Goal: Navigation & Orientation: Understand site structure

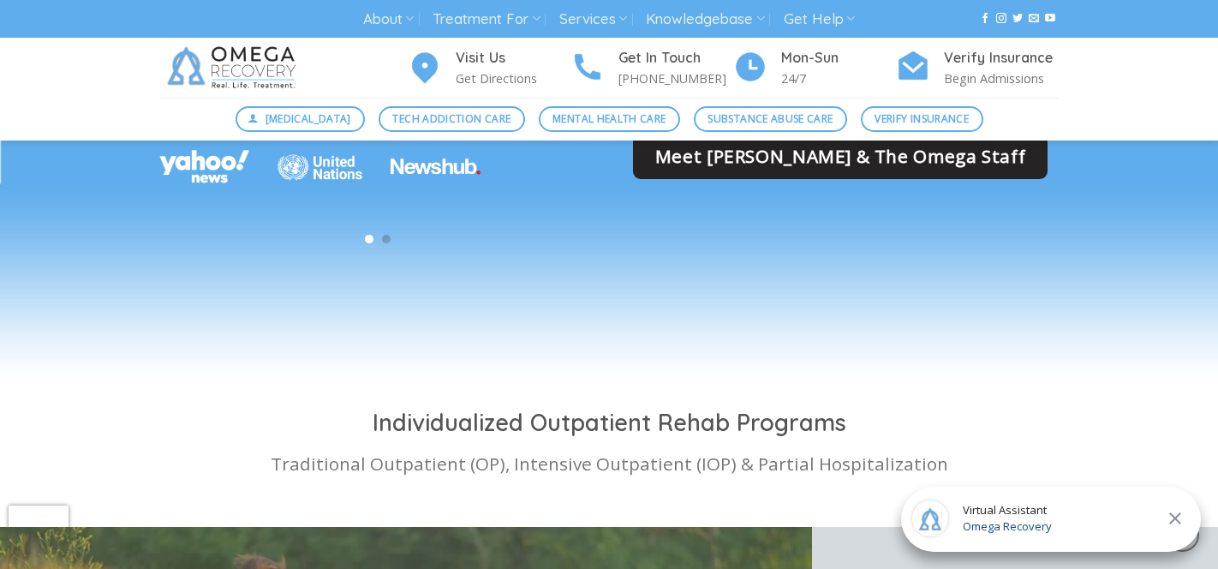
scroll to position [5205, 0]
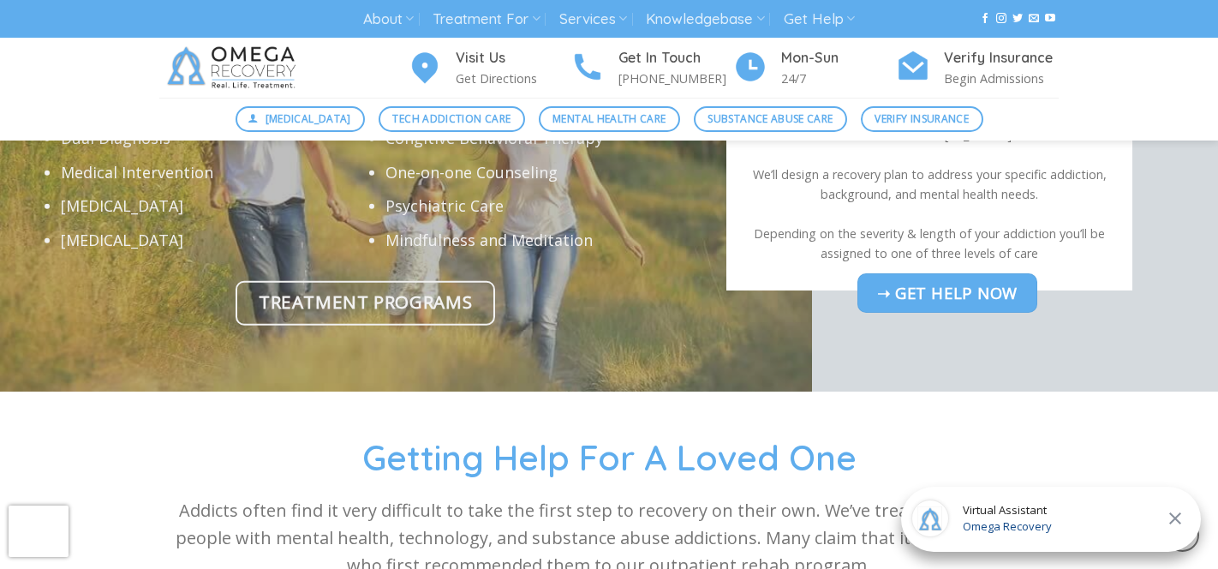
click at [1179, 523] on icon at bounding box center [1176, 518] width 12 height 12
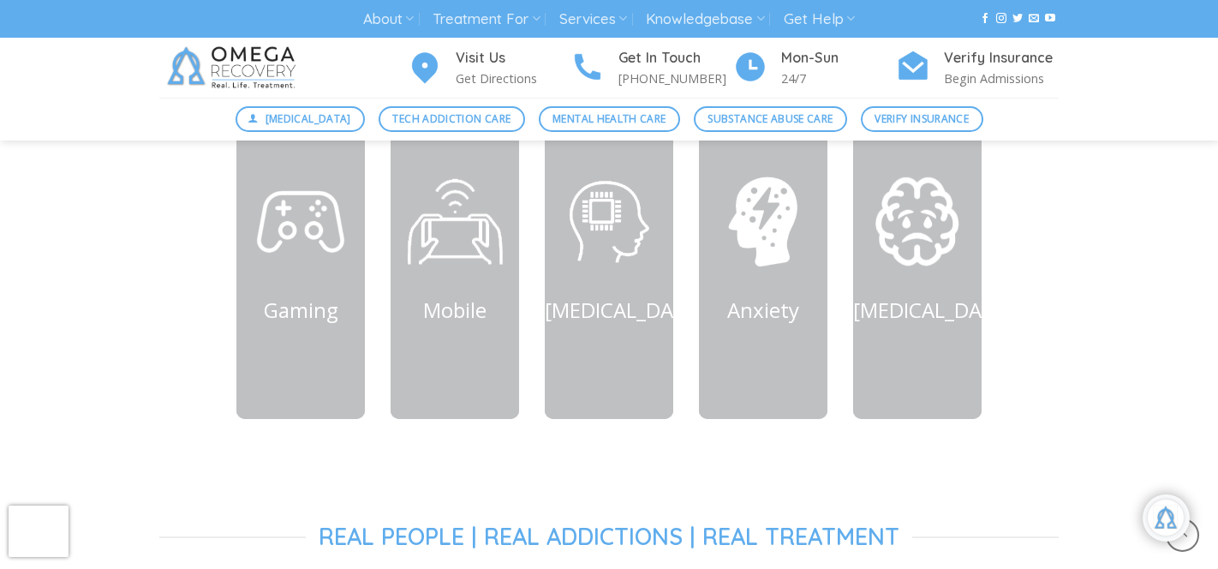
scroll to position [841, 0]
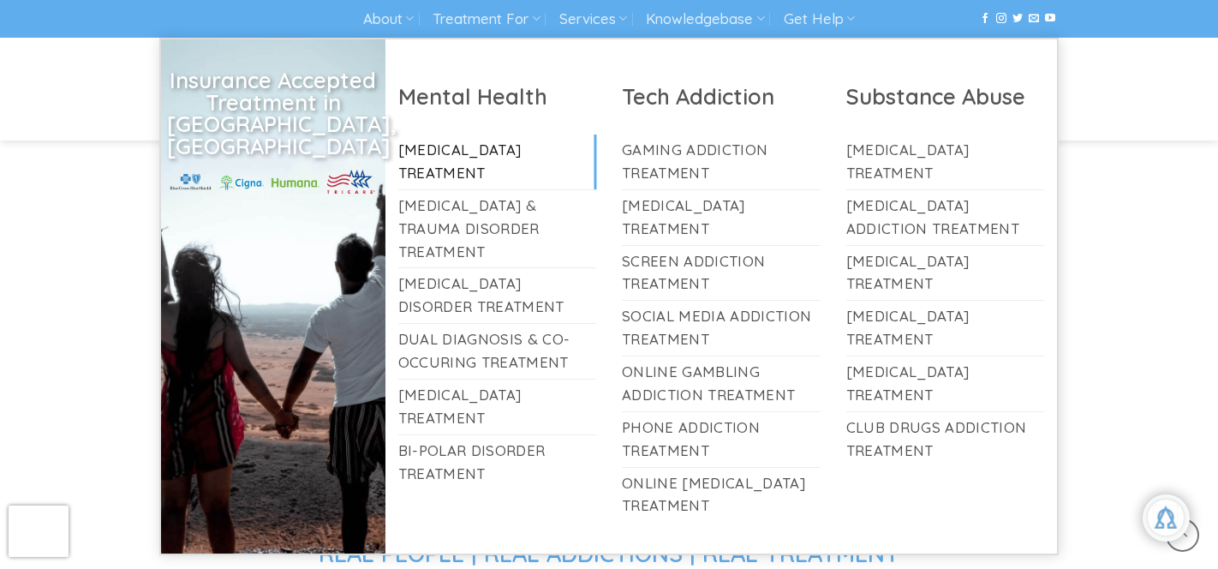
click at [456, 177] on link "[MEDICAL_DATA] Treatment" at bounding box center [497, 162] width 199 height 55
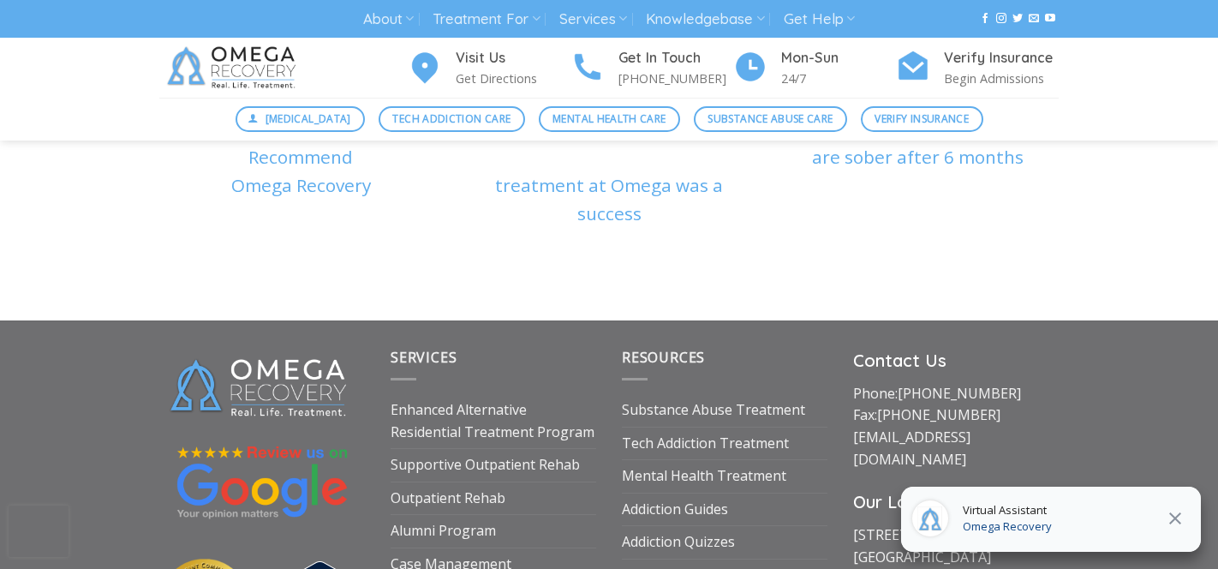
scroll to position [6142, 0]
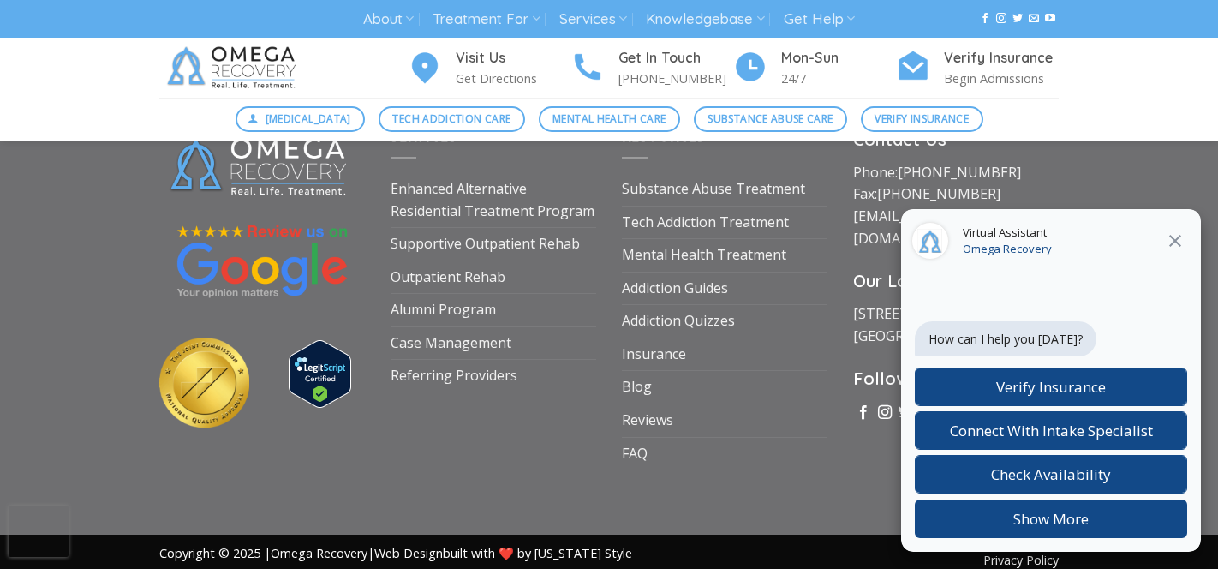
click at [1179, 240] on icon at bounding box center [1175, 240] width 21 height 21
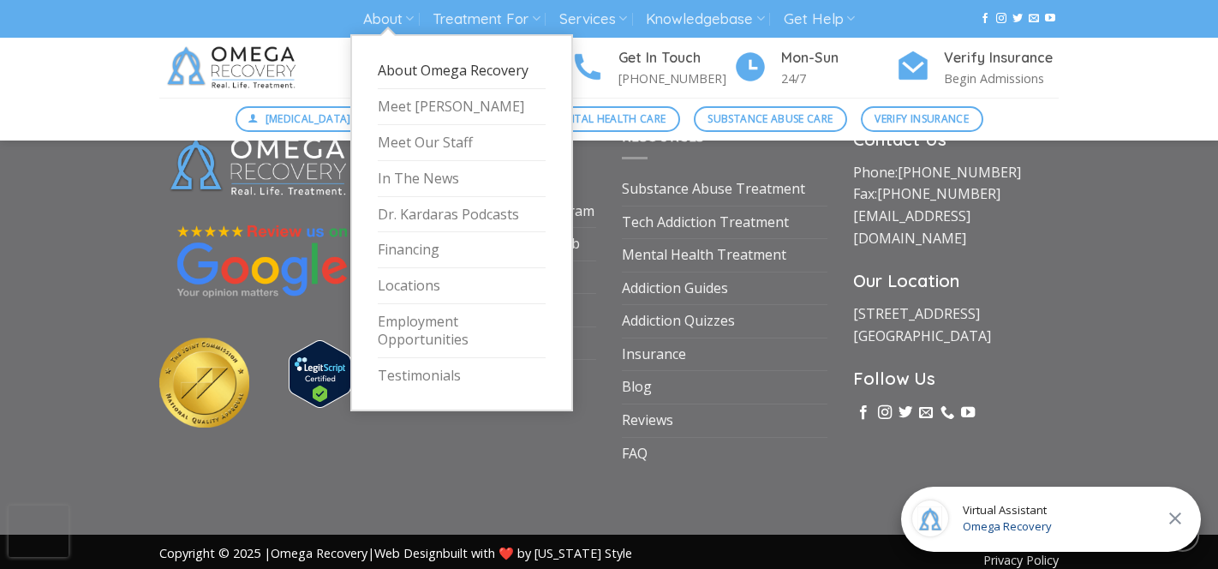
click at [425, 66] on link "About Omega Recovery" at bounding box center [462, 71] width 168 height 36
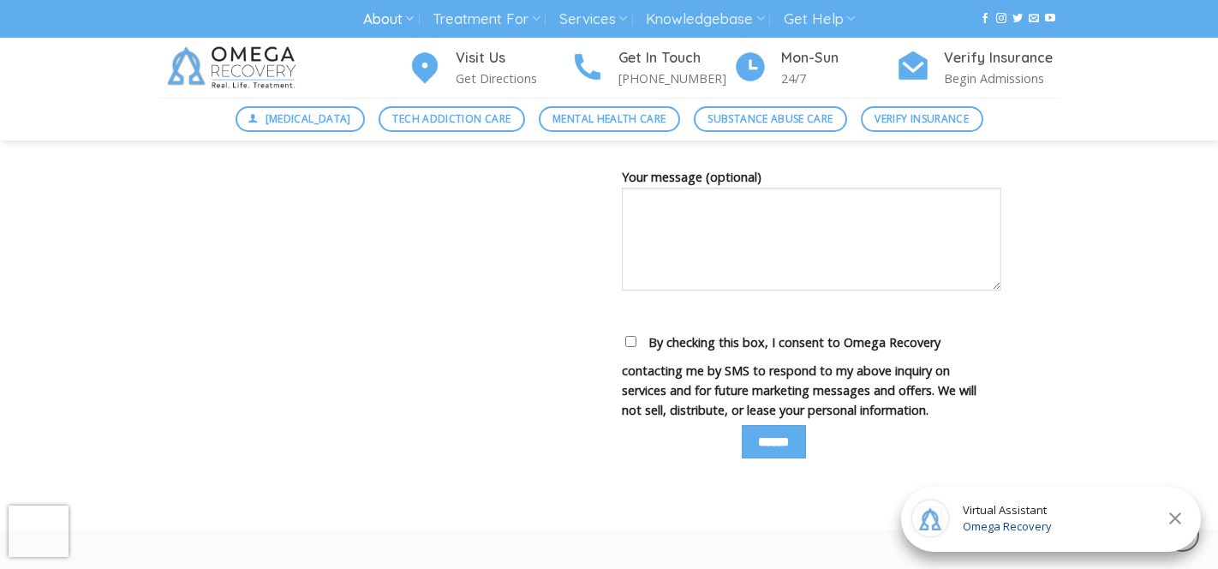
scroll to position [1366, 0]
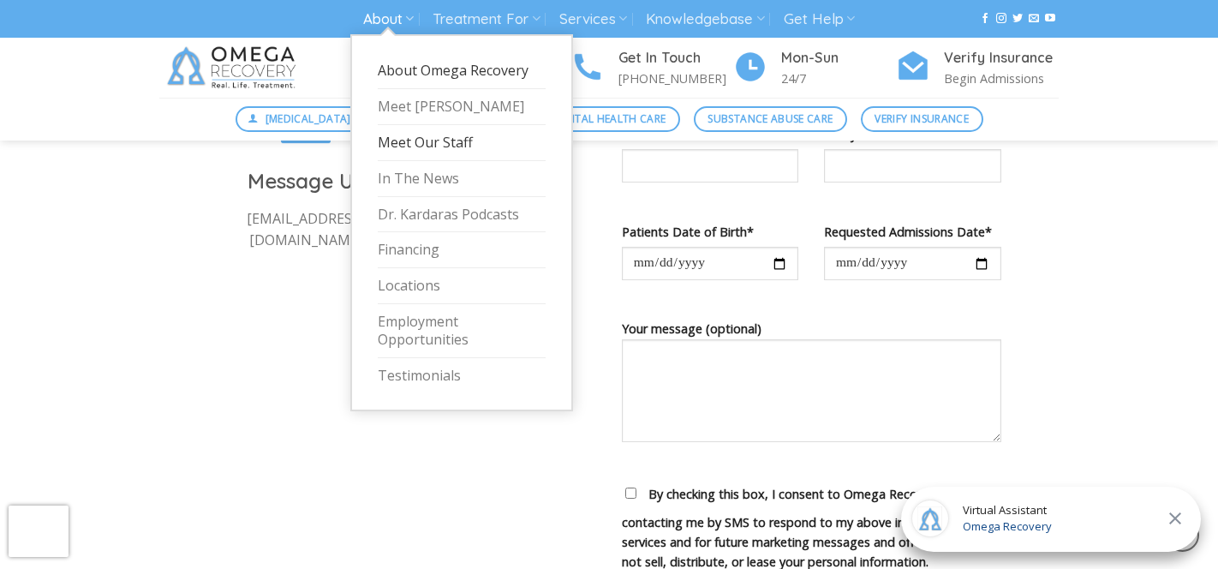
click at [432, 149] on link "Meet Our Staff" at bounding box center [462, 143] width 168 height 36
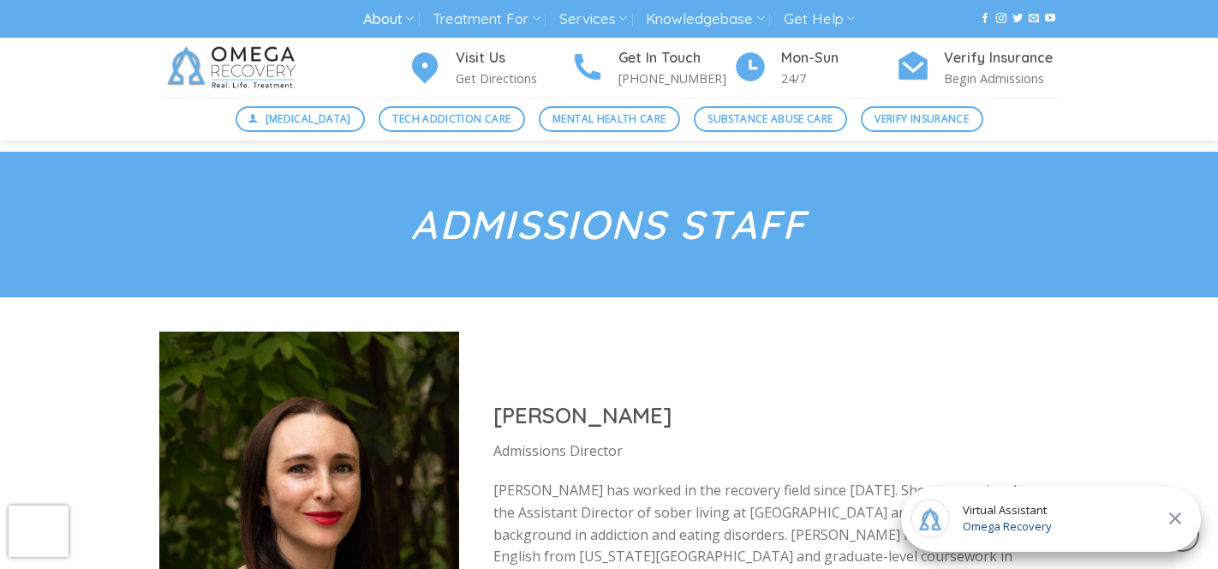
scroll to position [6020, 0]
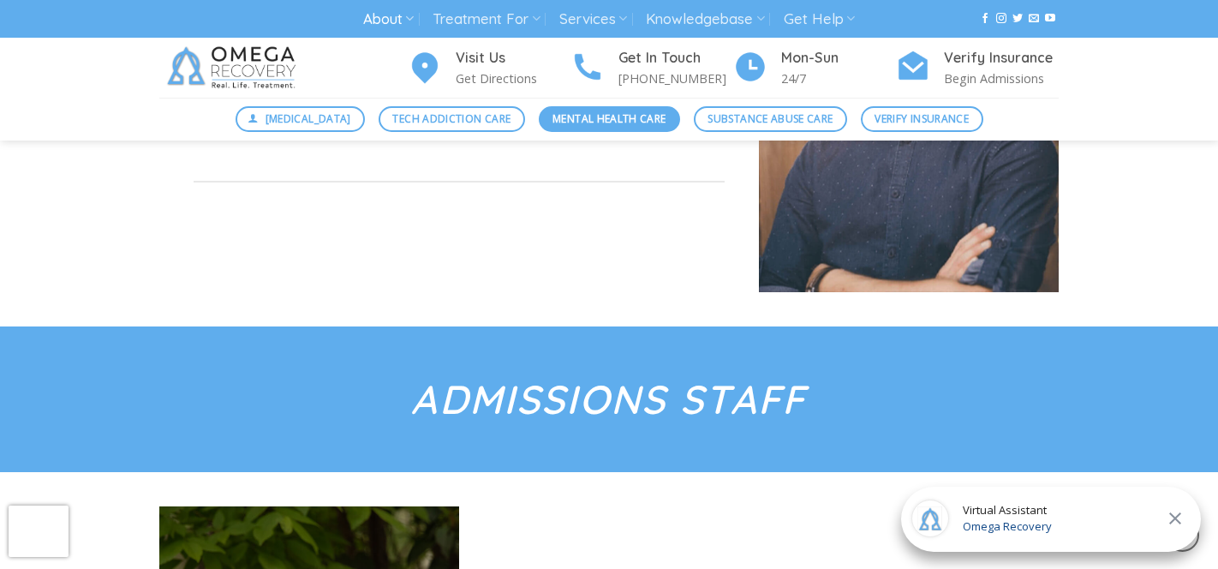
click at [613, 110] on link "Mental Health Care" at bounding box center [609, 119] width 141 height 26
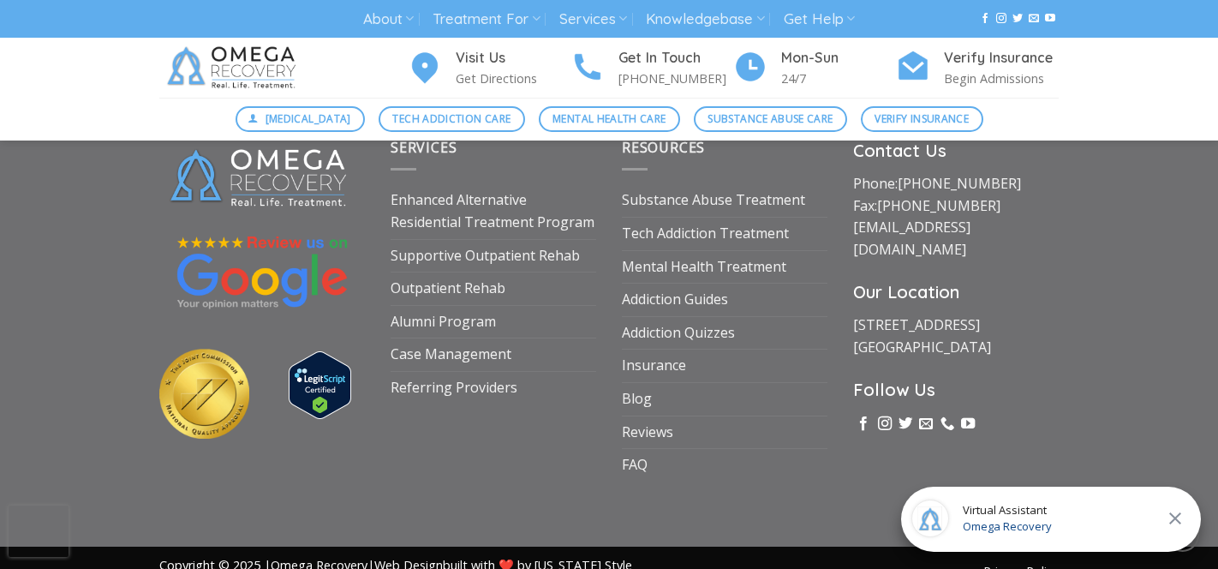
scroll to position [2421, 0]
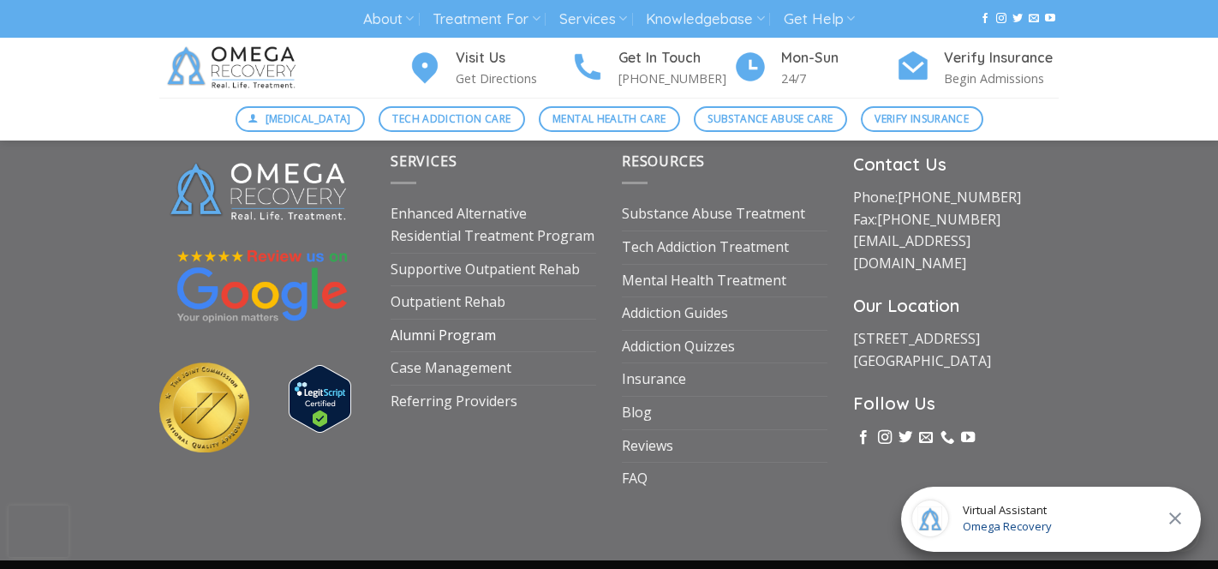
click at [475, 334] on link "Alumni Program" at bounding box center [443, 336] width 105 height 33
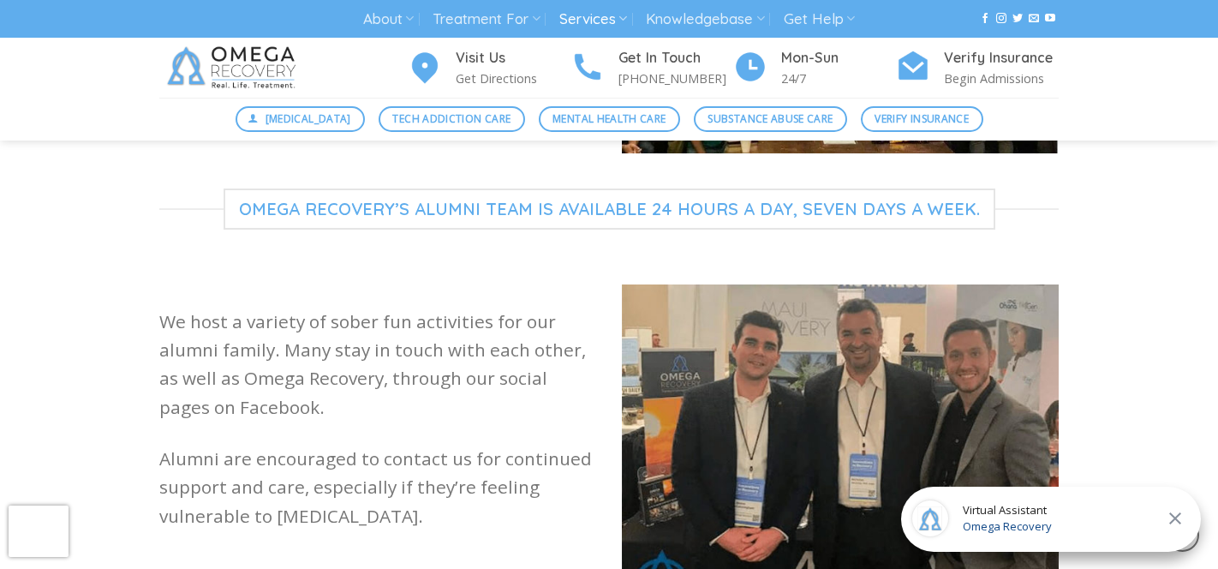
scroll to position [867, 0]
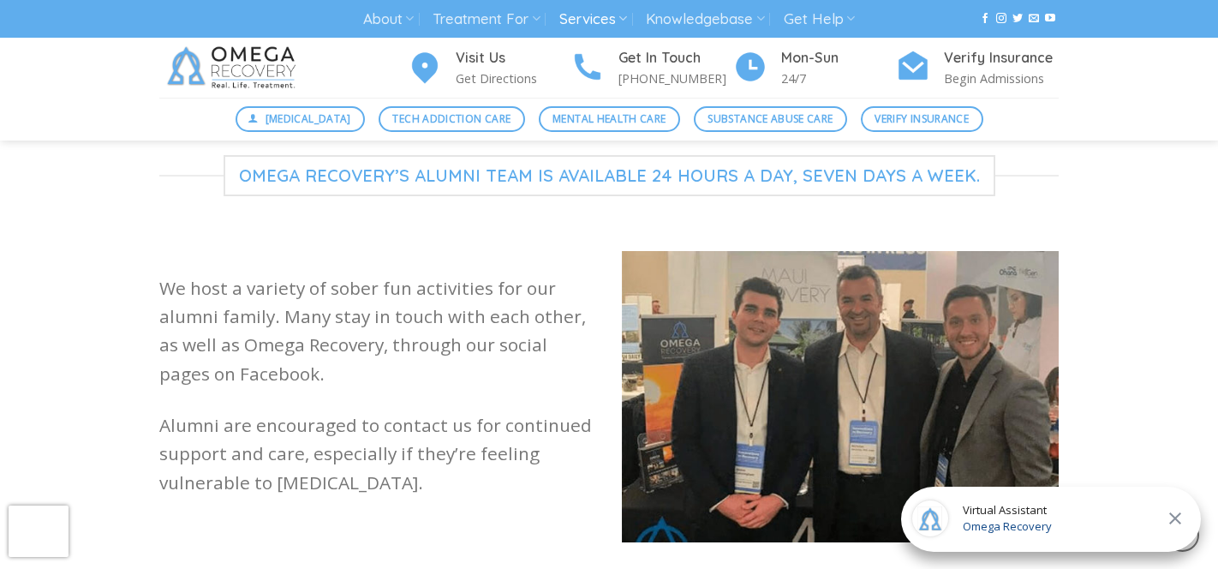
click at [1141, 266] on div "Community Support and Alumni Events Omega Recovery understands that community i…" at bounding box center [609, 343] width 1218 height 1368
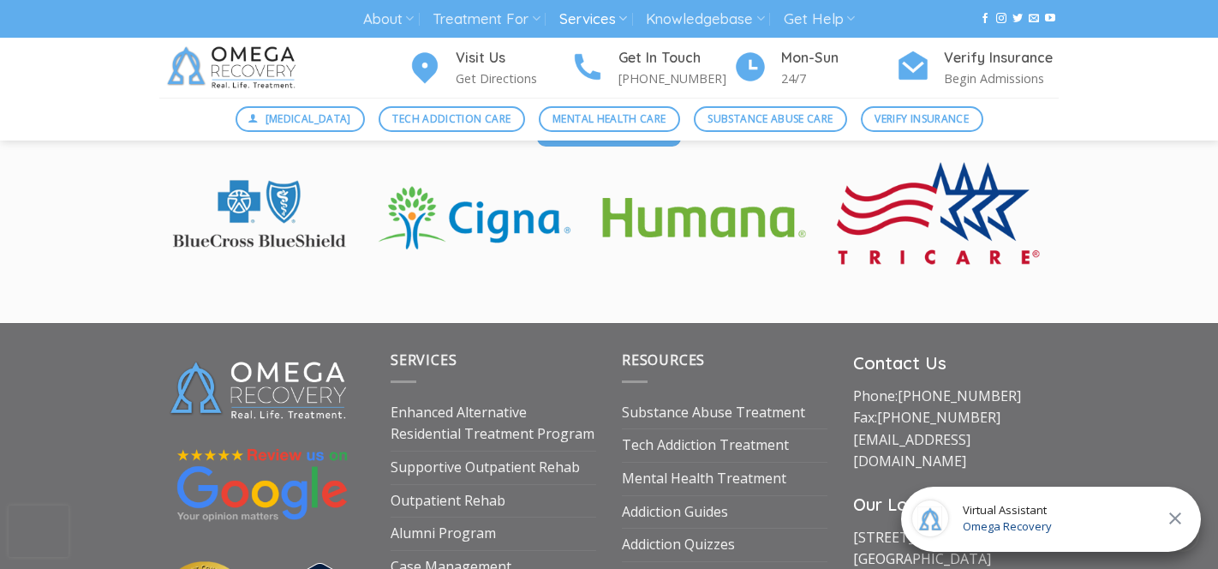
scroll to position [3273, 0]
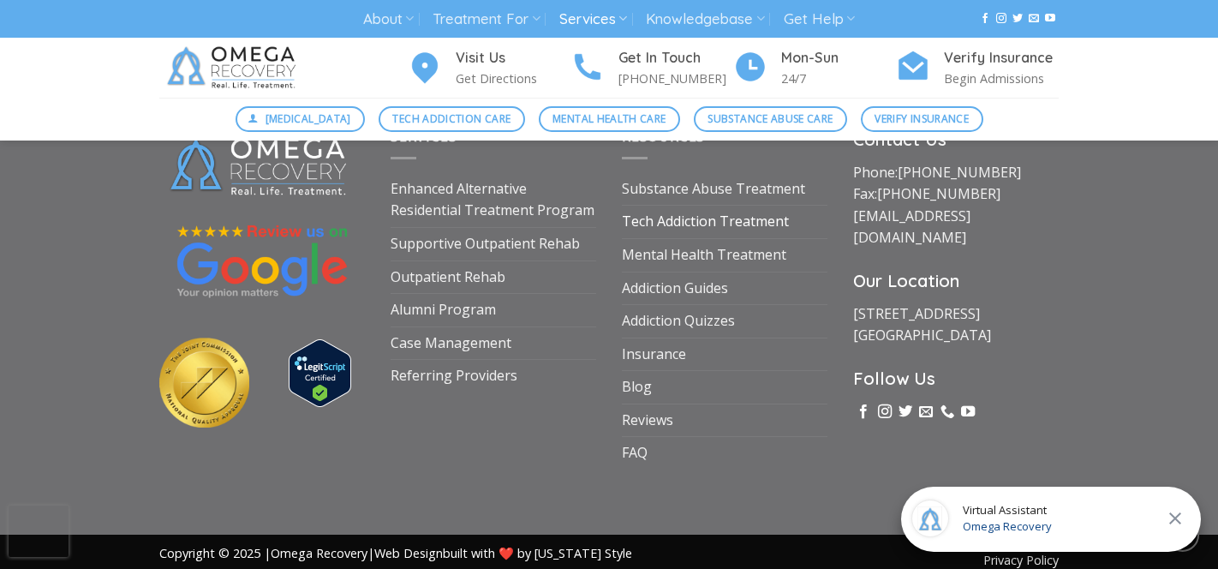
click at [727, 206] on link "Tech Addiction Treatment" at bounding box center [705, 222] width 167 height 33
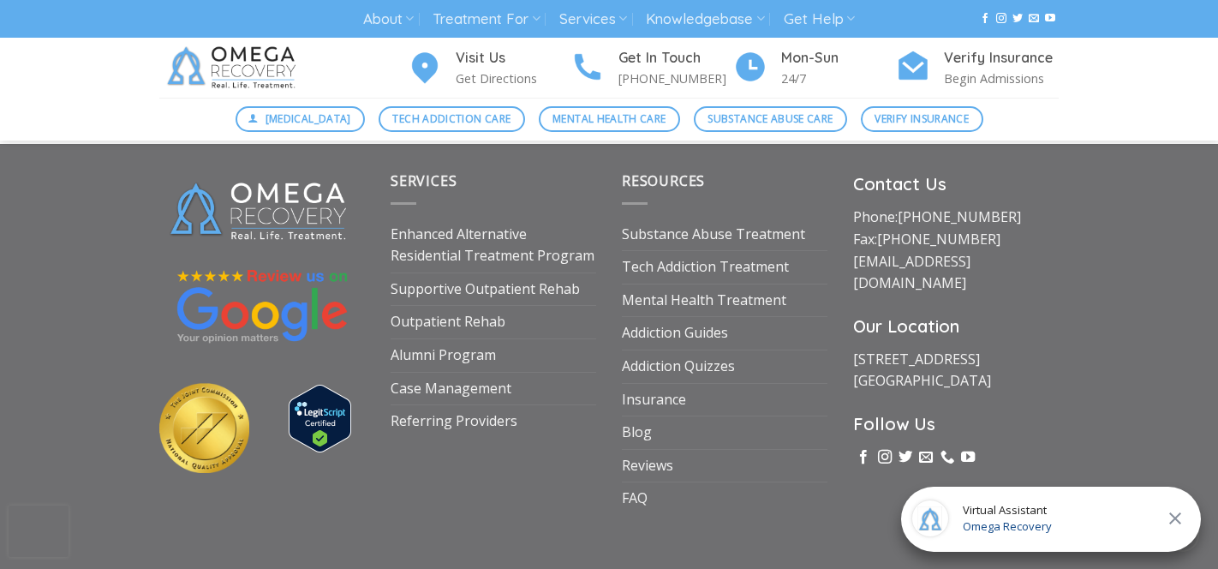
scroll to position [2844, 0]
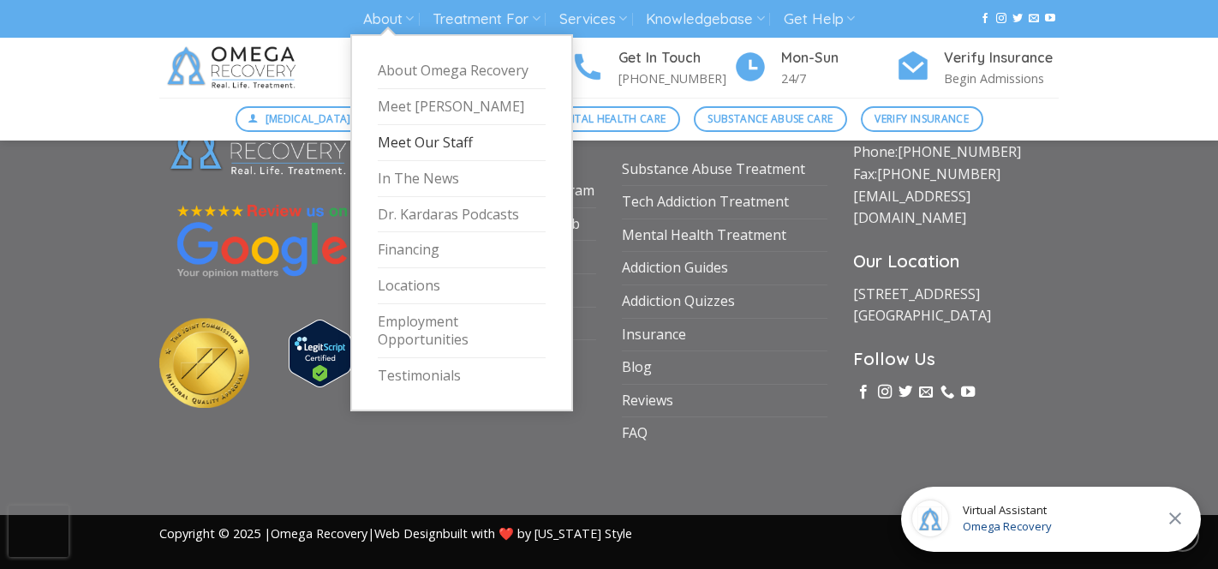
click at [422, 145] on link "Meet Our Staff" at bounding box center [462, 143] width 168 height 36
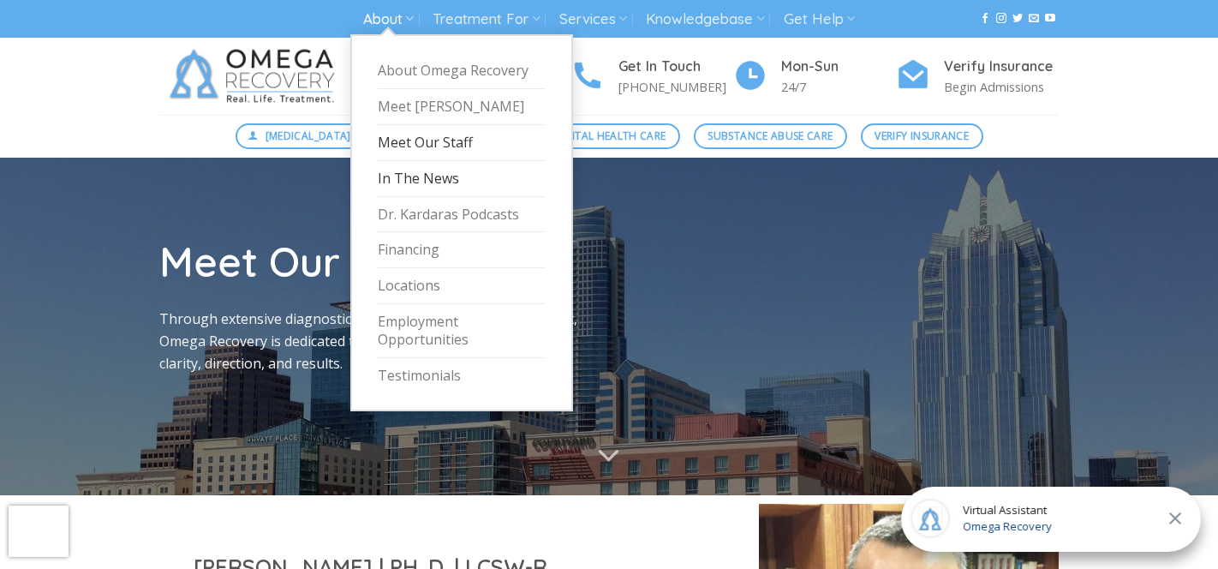
click at [403, 178] on link "In The News" at bounding box center [462, 179] width 168 height 36
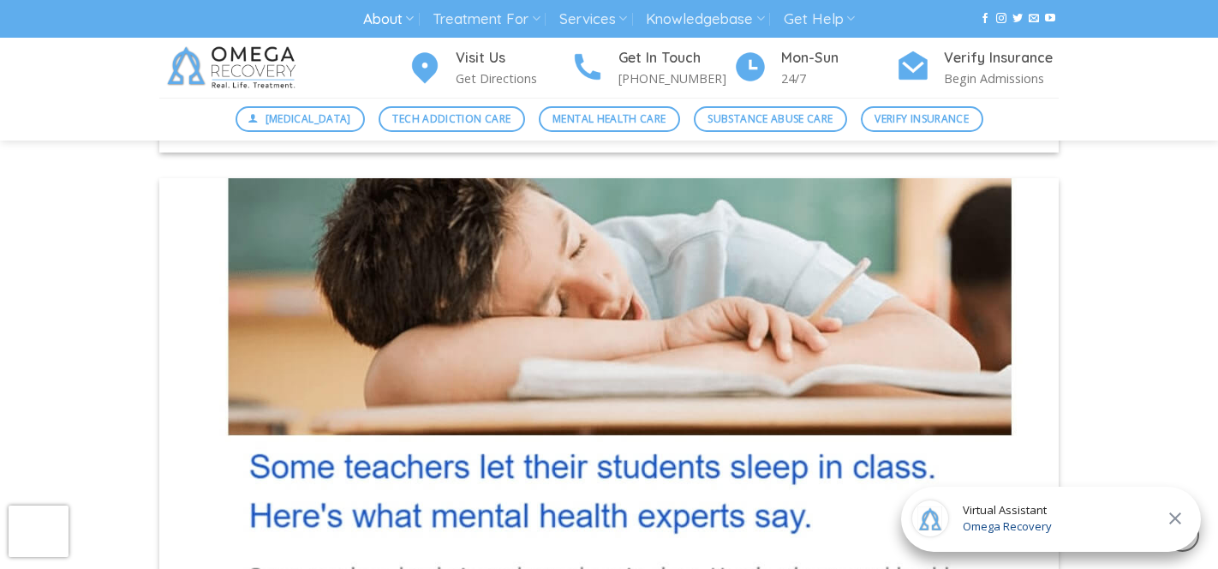
scroll to position [4756, 0]
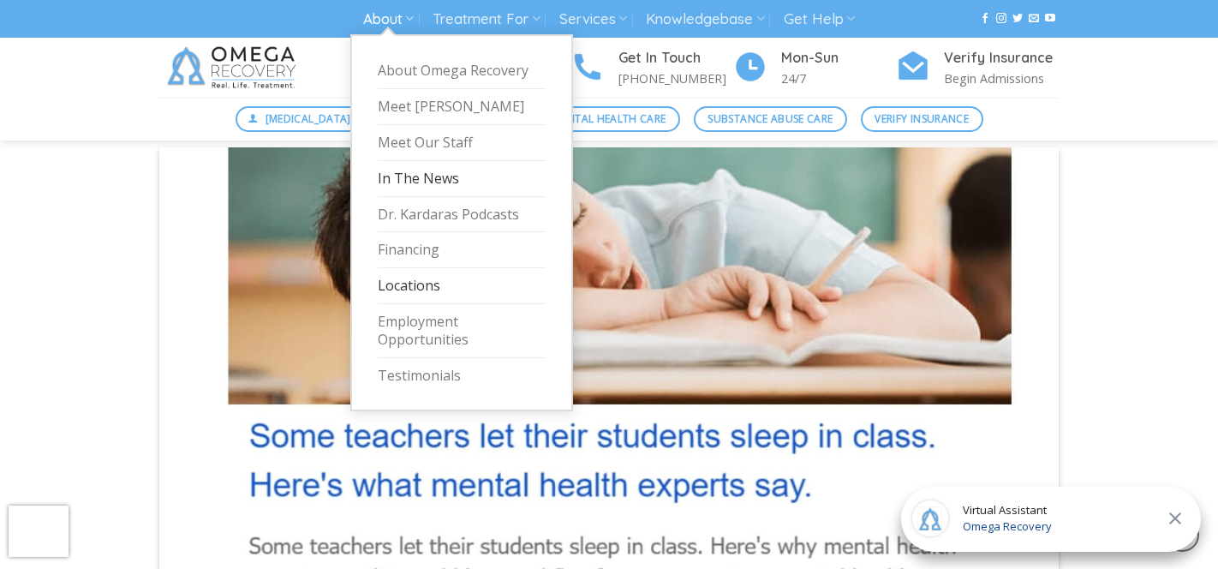
click at [424, 272] on link "Locations" at bounding box center [462, 286] width 168 height 36
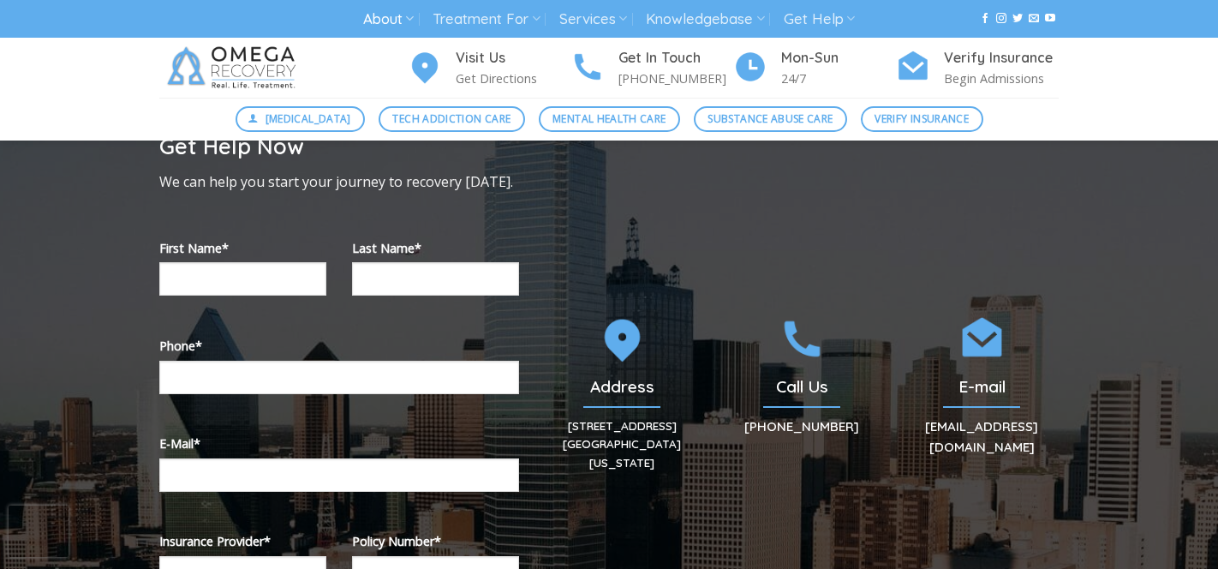
scroll to position [234, 0]
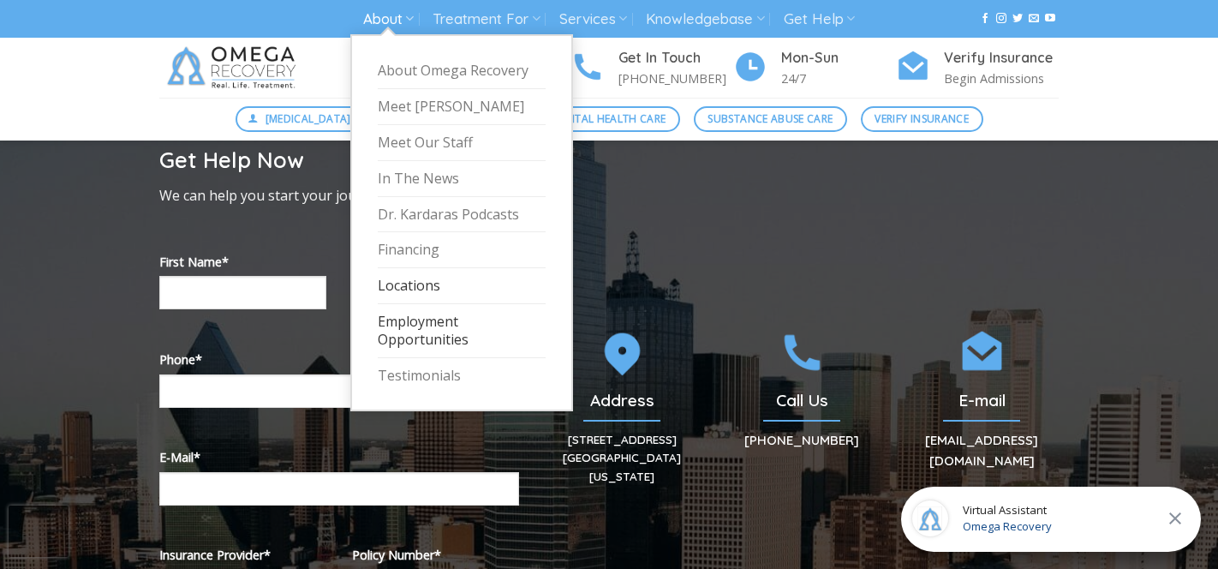
click at [447, 331] on link "Employment Opportunities" at bounding box center [462, 331] width 168 height 54
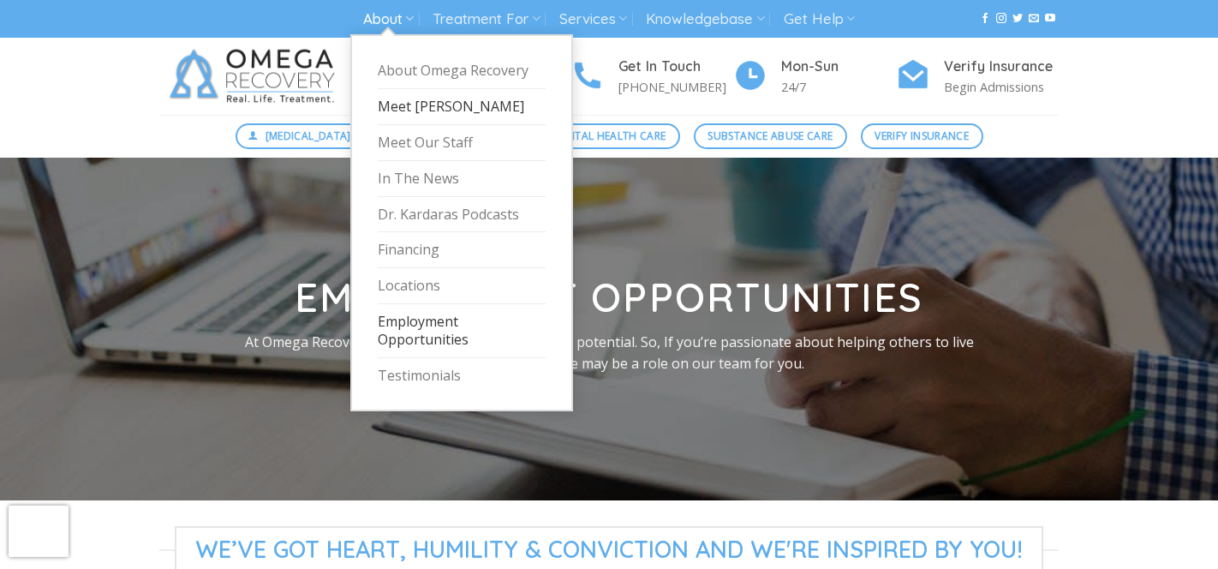
click at [425, 103] on link "Meet [PERSON_NAME]" at bounding box center [462, 107] width 168 height 36
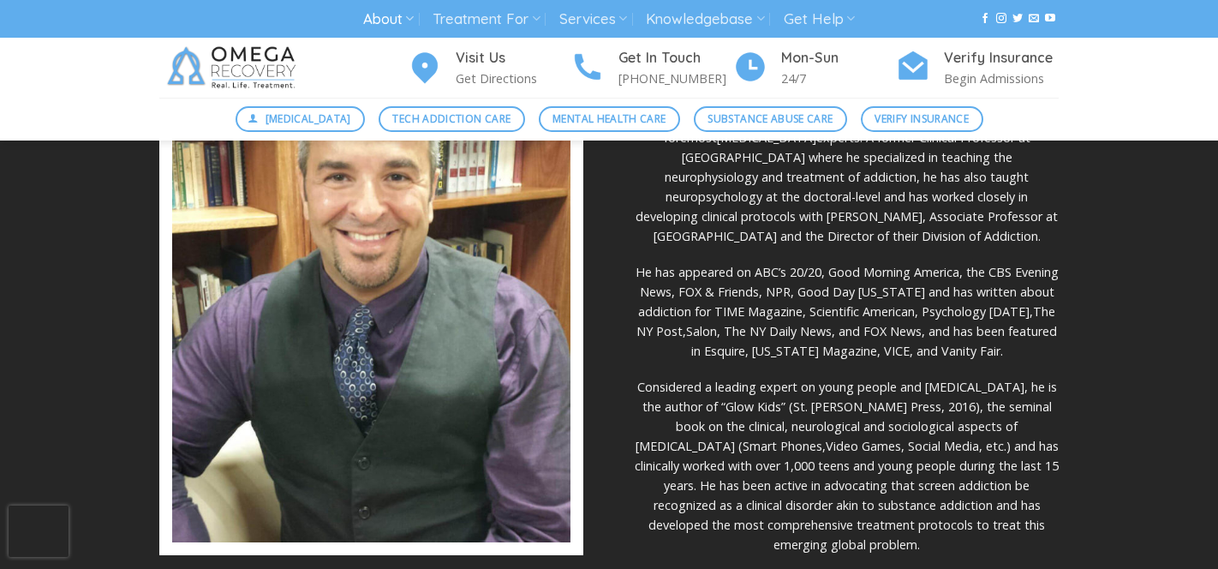
scroll to position [545, 0]
